Goal: Download file/media

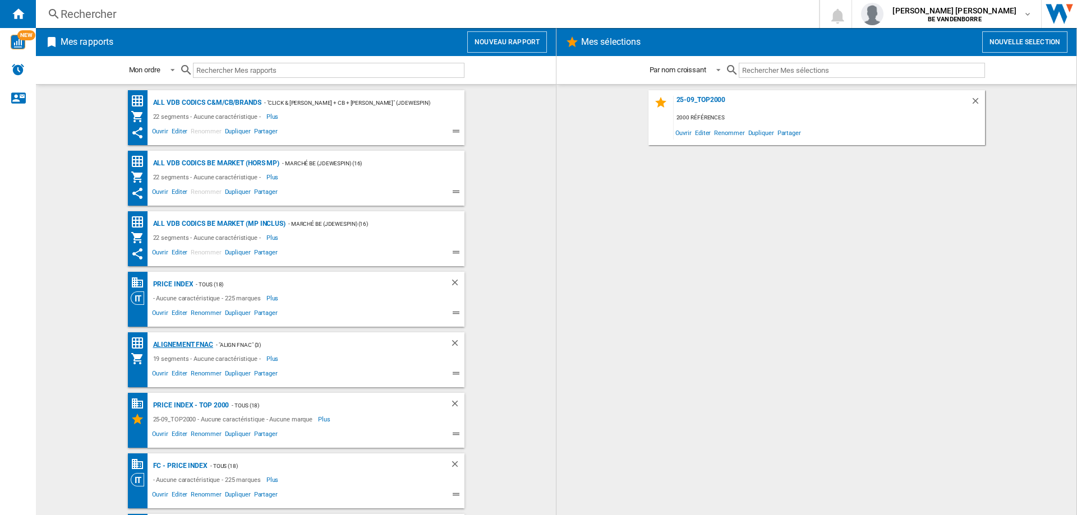
click at [183, 343] on div "Alignement Fnac" at bounding box center [181, 345] width 63 height 14
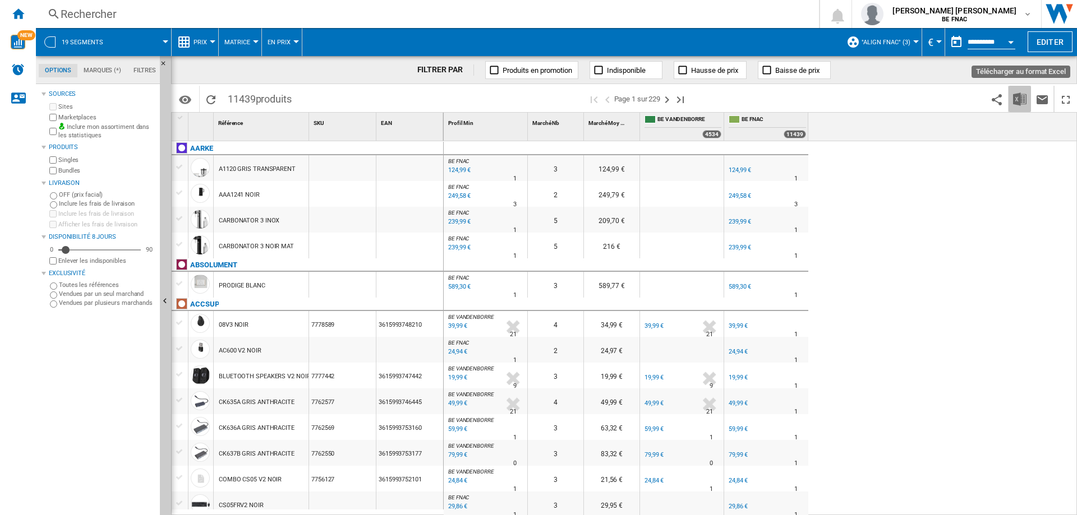
click at [1018, 88] on button "Télécharger au format Excel" at bounding box center [1020, 99] width 22 height 26
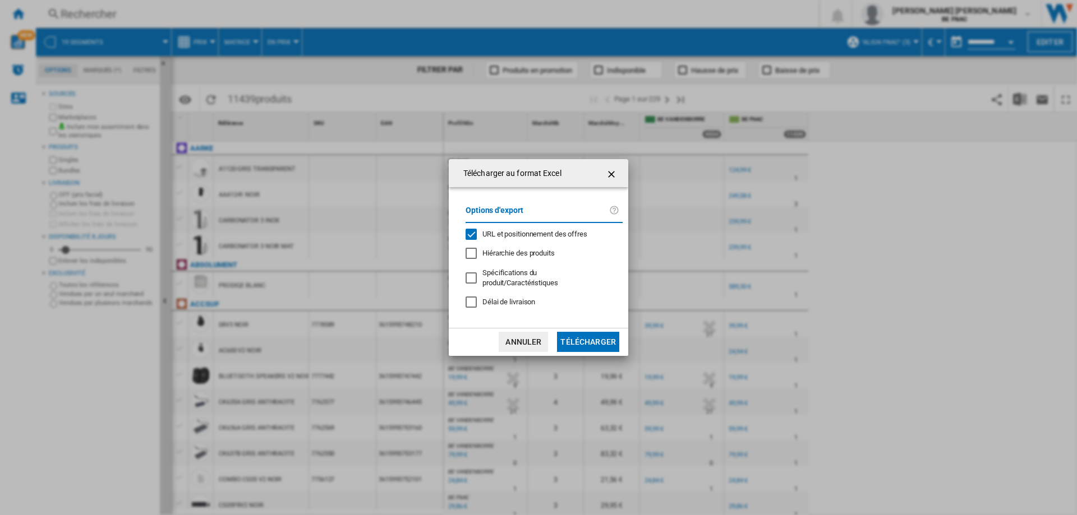
click at [489, 234] on span "URL et positionnement des offres" at bounding box center [534, 234] width 105 height 8
click at [588, 341] on button "Télécharger" at bounding box center [588, 342] width 62 height 20
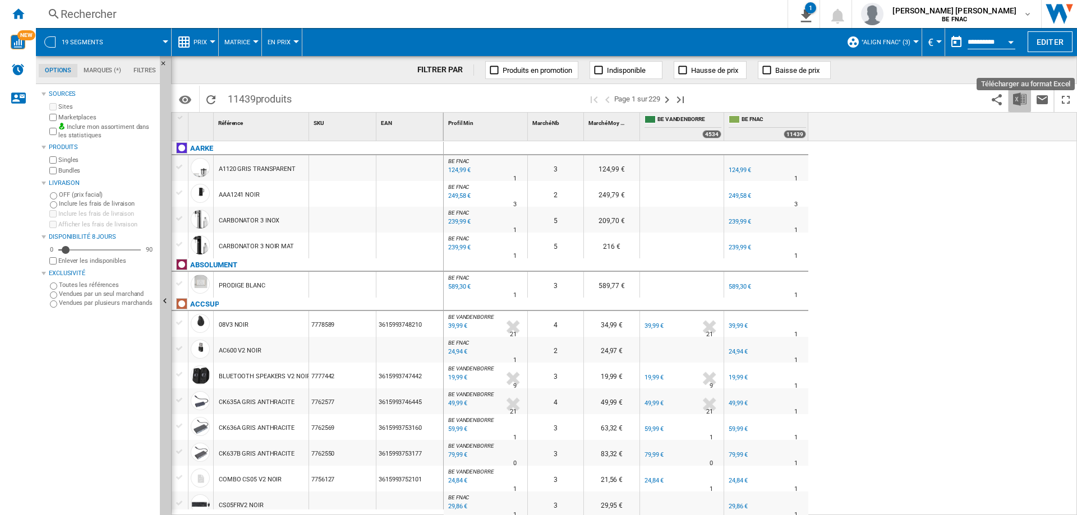
click at [1018, 102] on img "Télécharger au format Excel" at bounding box center [1019, 99] width 13 height 13
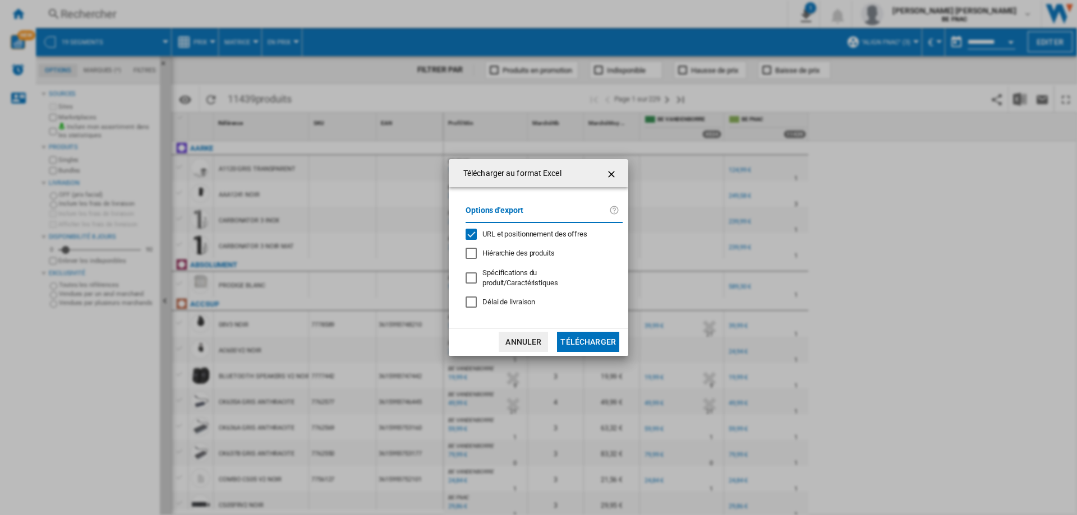
click at [509, 298] on span "Délai de livraison" at bounding box center [508, 302] width 53 height 8
click at [518, 240] on div "URL et positionnement des offres" at bounding box center [534, 234] width 105 height 10
click at [582, 335] on button "Télécharger" at bounding box center [588, 342] width 62 height 20
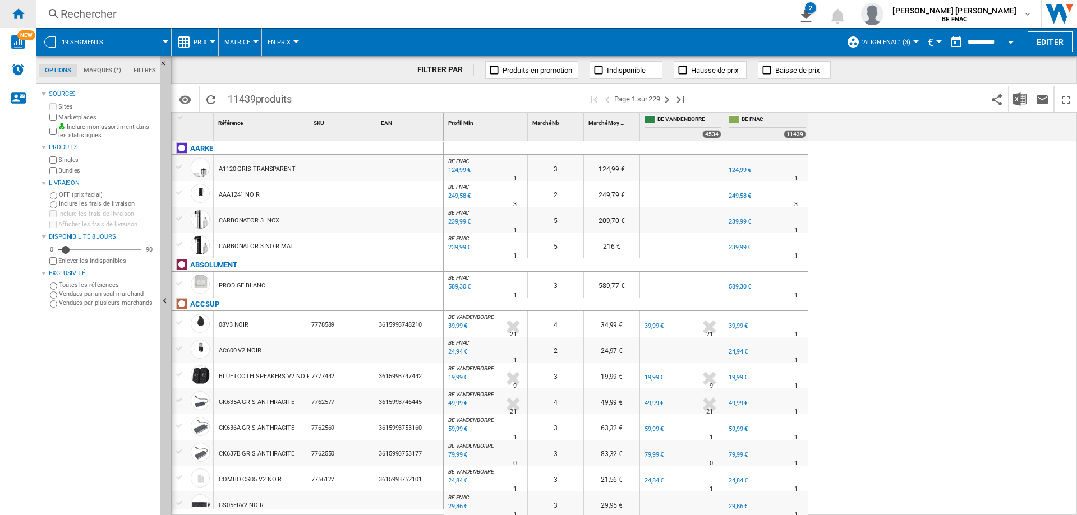
click at [24, 15] on ng-md-icon "Accueil" at bounding box center [17, 13] width 13 height 13
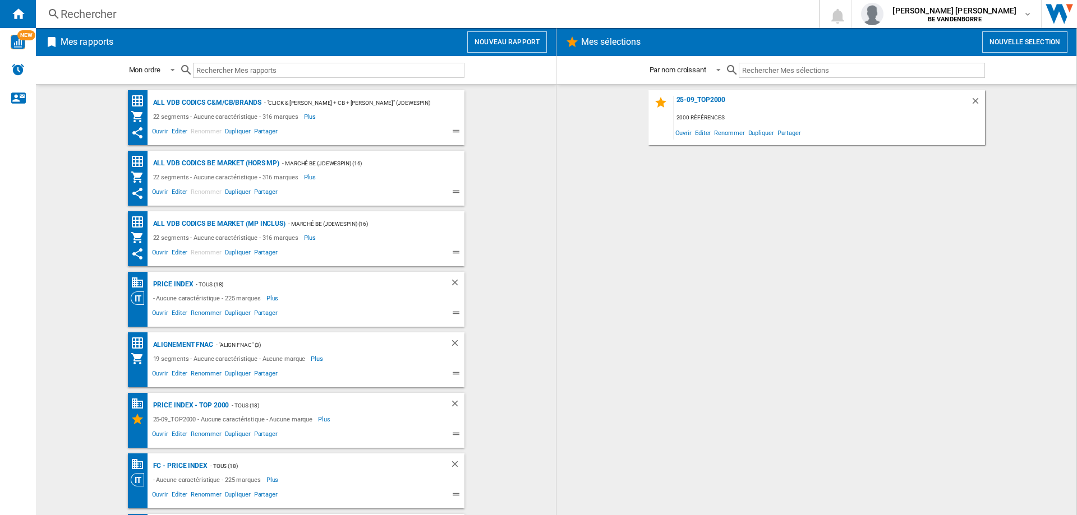
scroll to position [227, 0]
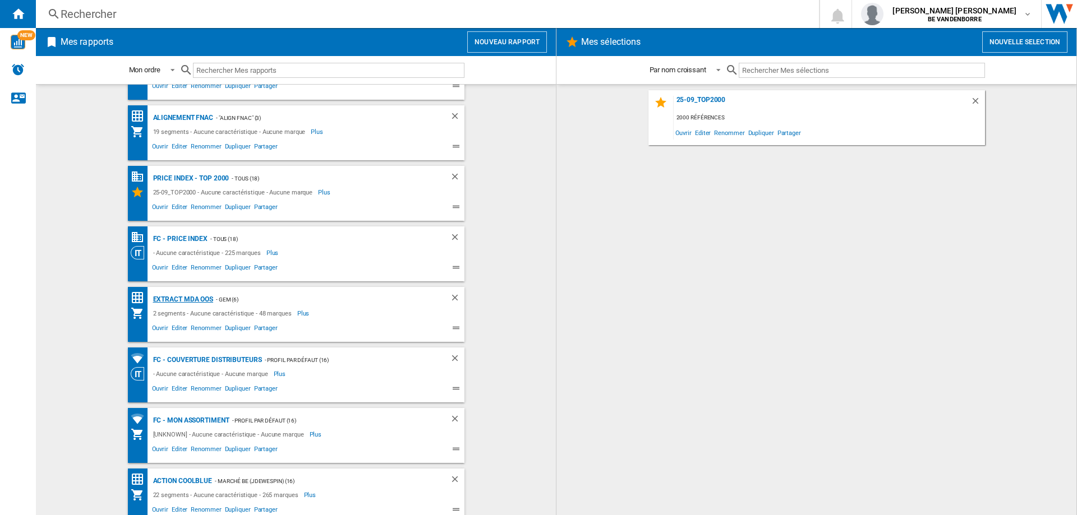
click at [178, 300] on div "Extract MDA OOS" at bounding box center [181, 300] width 63 height 14
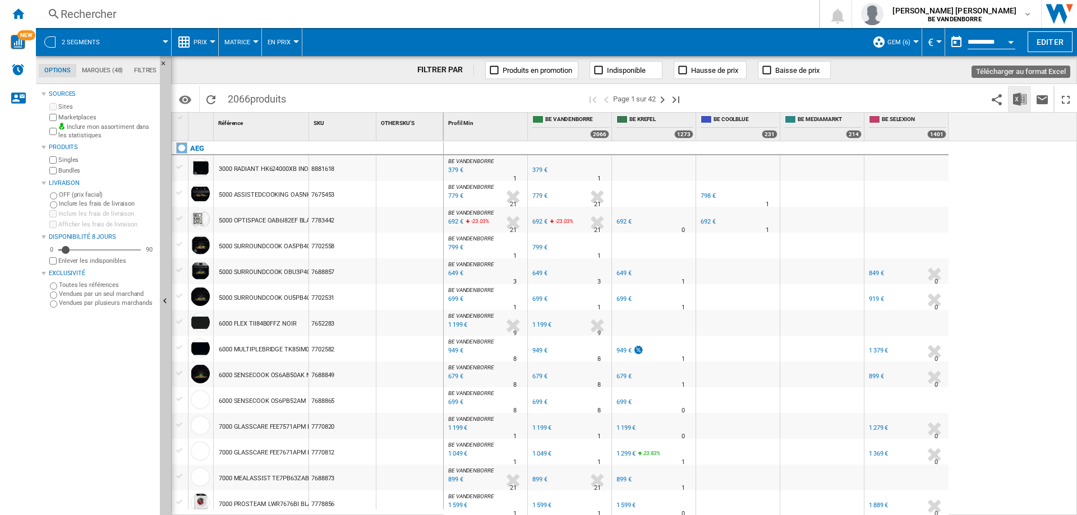
click at [1016, 103] on img "Télécharger au format Excel" at bounding box center [1019, 99] width 13 height 13
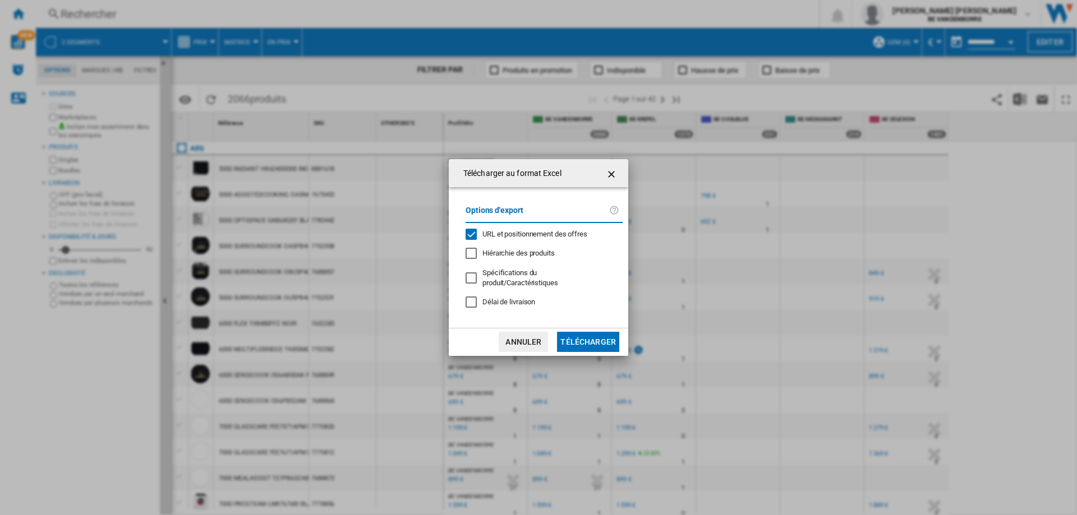
click at [526, 306] on div "Options d'export URL et positionnement des offres Hiérarchie des produits Spéci…" at bounding box center [544, 258] width 168 height 118
click at [510, 298] on span "Délai de livraison" at bounding box center [508, 302] width 53 height 8
click at [508, 238] on span "URL et positionnement des offres" at bounding box center [534, 234] width 105 height 8
click at [595, 334] on button "Télécharger" at bounding box center [588, 342] width 62 height 20
